Goal: Register for event/course

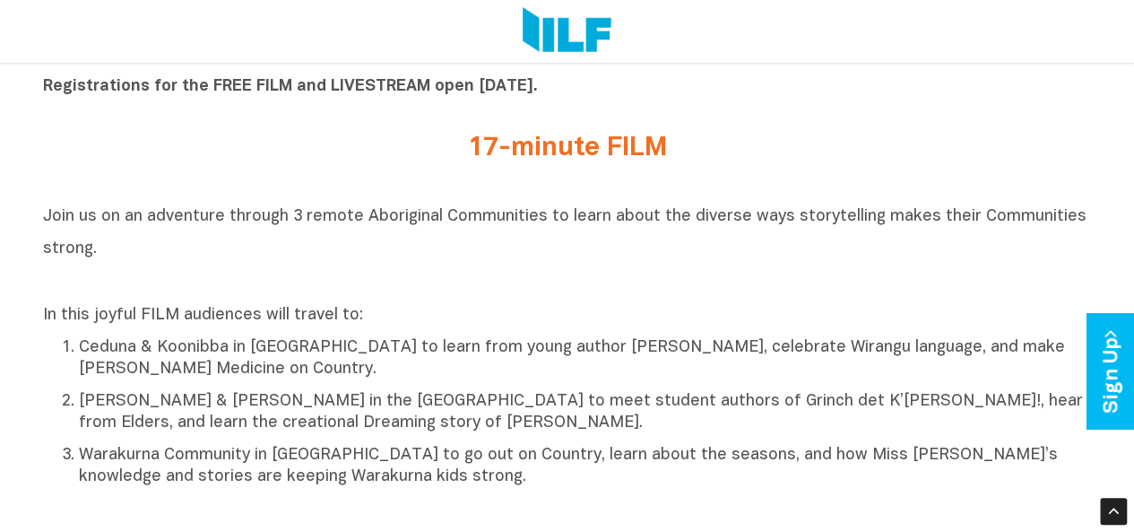
scroll to position [637, 0]
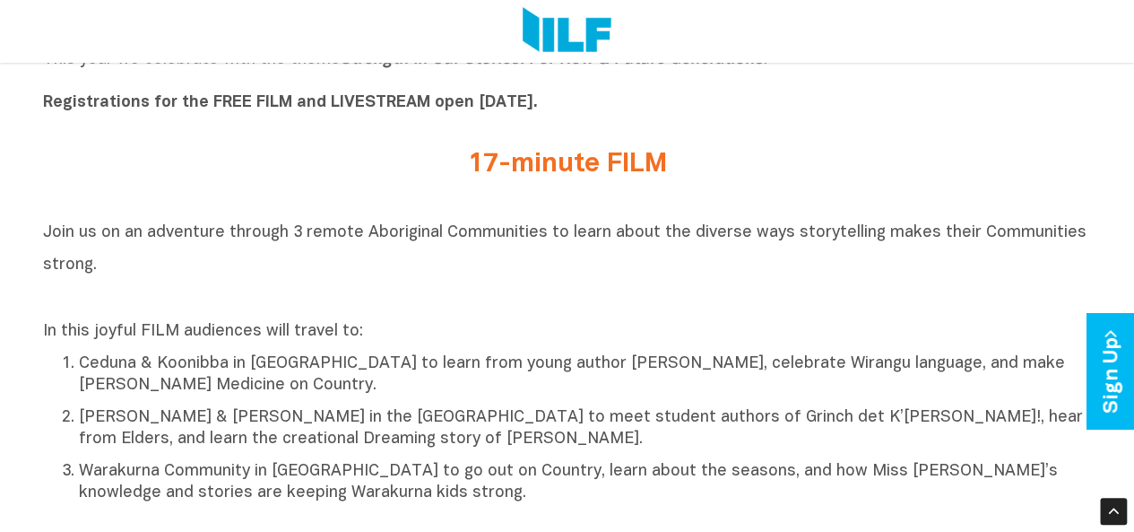
click at [267, 109] on b "Registrations for the FREE FILM and LIVESTREAM open [DATE]." at bounding box center [290, 102] width 495 height 15
click at [352, 105] on b "Registrations for the FREE FILM and LIVESTREAM open [DATE]." at bounding box center [290, 102] width 495 height 15
drag, startPoint x: 402, startPoint y: 110, endPoint x: 484, endPoint y: 112, distance: 82.5
click at [484, 110] on b "Registrations for the FREE FILM and LIVESTREAM open [DATE]." at bounding box center [290, 102] width 495 height 15
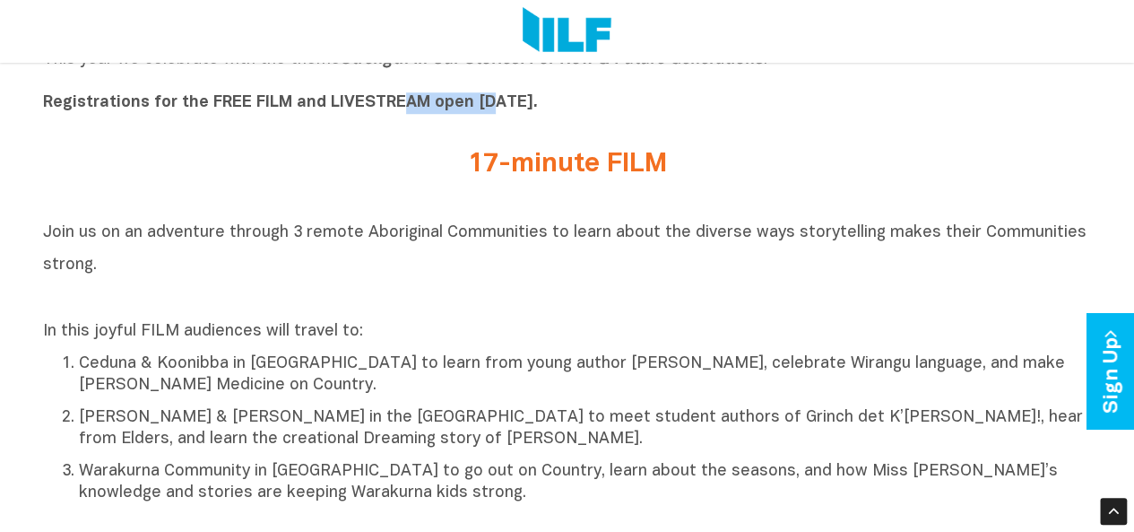
click at [484, 110] on b "Registrations for the FREE FILM and LIVESTREAM open [DATE]." at bounding box center [290, 102] width 495 height 15
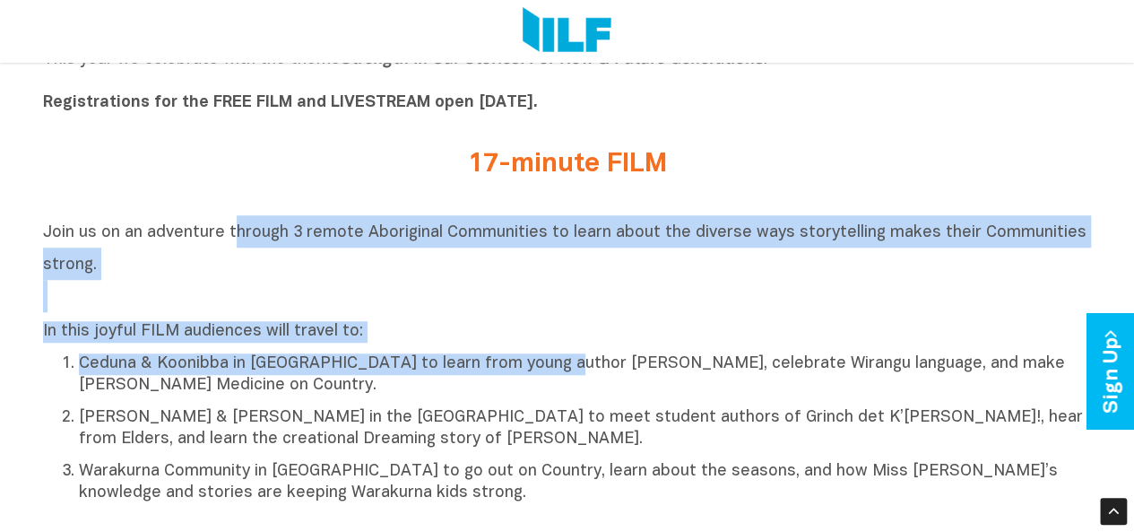
drag, startPoint x: 230, startPoint y: 242, endPoint x: 544, endPoint y: 371, distance: 340.2
click at [544, 371] on div "Join us on an adventure through 3 remote Aboriginal Communities to learn about …" at bounding box center [567, 359] width 1049 height 289
click at [544, 371] on p "Ceduna & Koonibba in [GEOGRAPHIC_DATA] to learn from young author [PERSON_NAME]…" at bounding box center [585, 374] width 1013 height 43
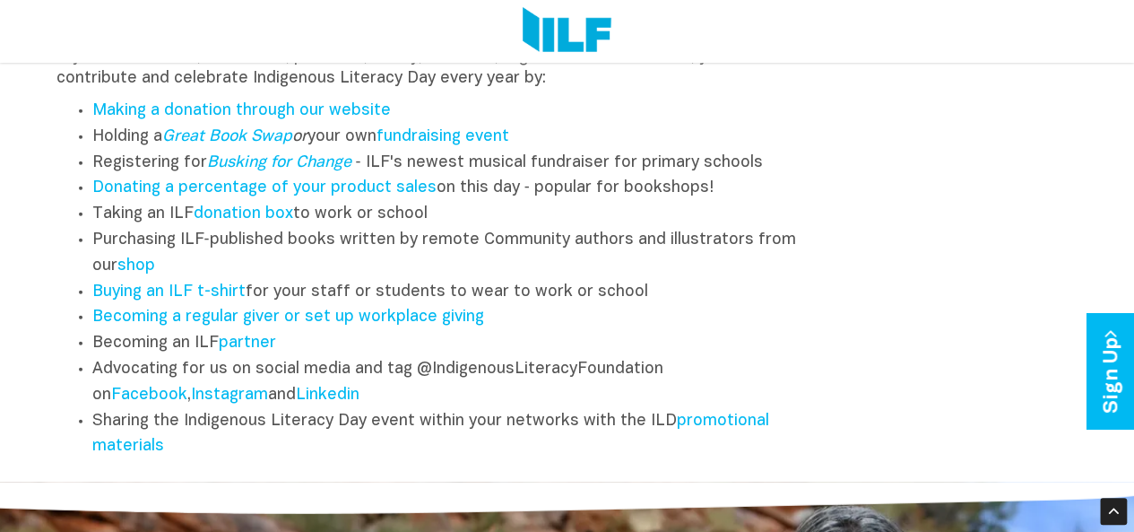
scroll to position [2153, 0]
